Goal: Understand process/instructions: Learn how to perform a task or action

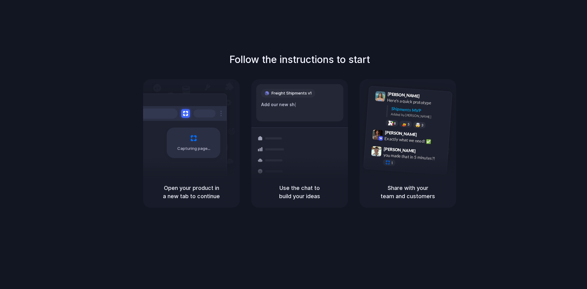
drag, startPoint x: 206, startPoint y: 185, endPoint x: 208, endPoint y: 189, distance: 4.3
click at [208, 189] on div "Capturing page Open your product in a new tab to continue" at bounding box center [191, 143] width 97 height 128
drag, startPoint x: 200, startPoint y: 195, endPoint x: 219, endPoint y: 207, distance: 22.3
click at [219, 207] on div "Open your product in a new tab to continue" at bounding box center [191, 191] width 97 height 31
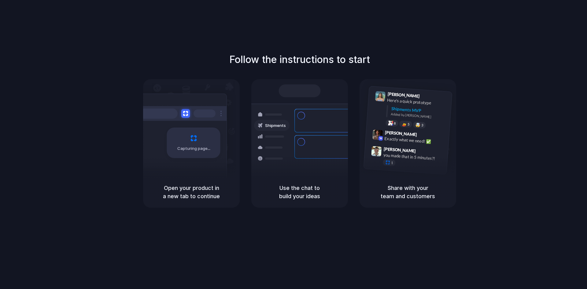
drag, startPoint x: 169, startPoint y: 186, endPoint x: 216, endPoint y: 198, distance: 48.9
click at [216, 198] on h5 "Open your product in a new tab to continue" at bounding box center [191, 192] width 82 height 17
drag, startPoint x: 163, startPoint y: 184, endPoint x: 211, endPoint y: 189, distance: 48.2
click at [211, 189] on h5 "Open your product in a new tab to continue" at bounding box center [191, 192] width 82 height 17
click at [291, 179] on div "Use the chat to build your ideas" at bounding box center [299, 191] width 97 height 31
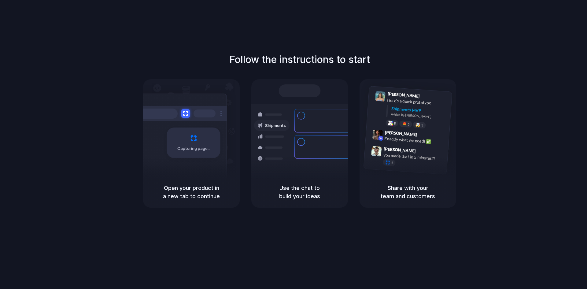
click at [291, 179] on div "Use the chat to build your ideas" at bounding box center [299, 191] width 97 height 31
